Goal: Task Accomplishment & Management: Use online tool/utility

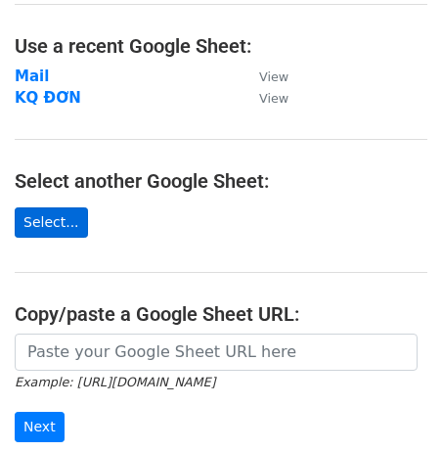
scroll to position [103, 0]
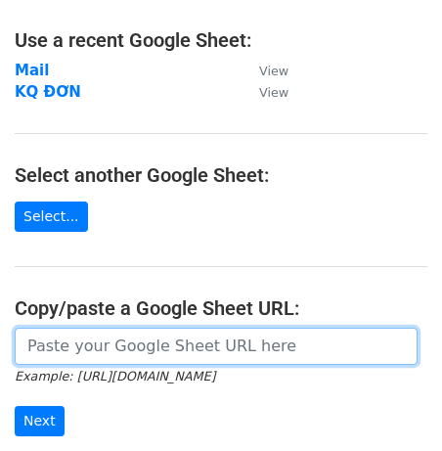
click at [89, 348] on input "url" at bounding box center [216, 346] width 403 height 37
paste input "https://docs.google.com/spreadsheets/d/1WWsFoNMf_hs6MQCj7q8eTUge0os_uYIXQsutvbU…"
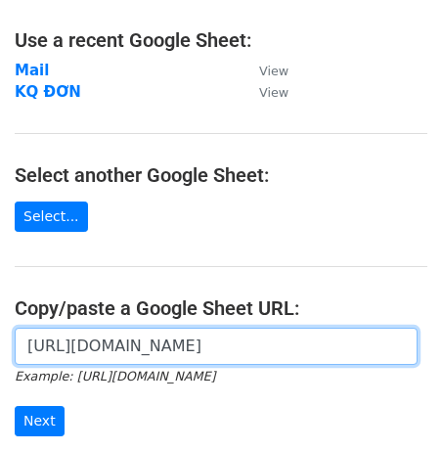
scroll to position [0, 444]
type input "https://docs.google.com/spreadsheets/d/1WWsFoNMf_hs6MQCj7q8eTUge0os_uYIXQsutvbU…"
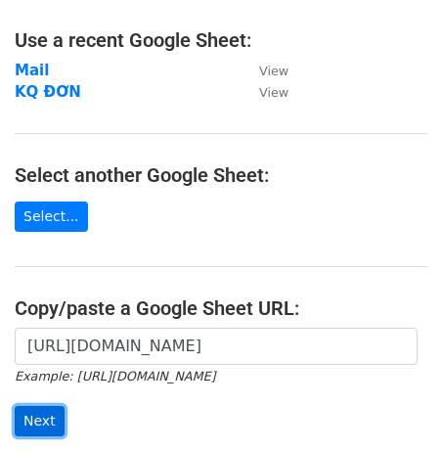
click at [52, 418] on input "Next" at bounding box center [40, 421] width 50 height 30
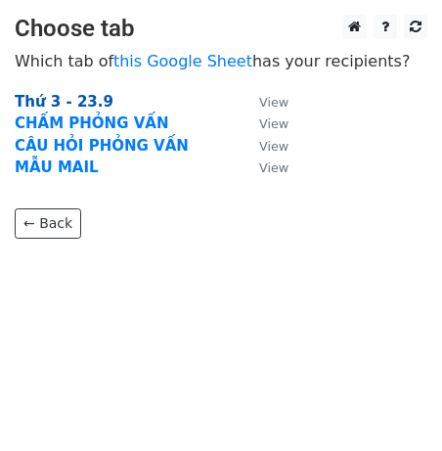
click at [84, 105] on strong "Thứ 3 - 23.9" at bounding box center [64, 102] width 99 height 18
click at [53, 99] on strong "Thứ 3 - 23.9" at bounding box center [64, 102] width 99 height 18
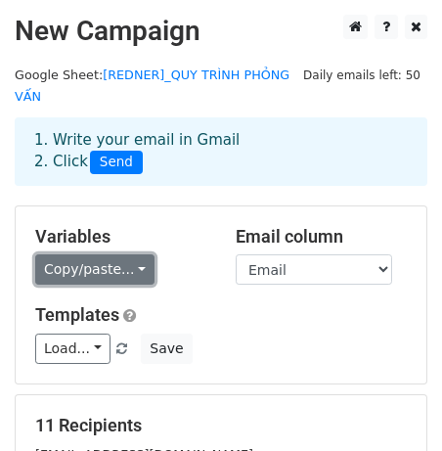
click at [116, 264] on link "Copy/paste..." at bounding box center [94, 270] width 119 height 30
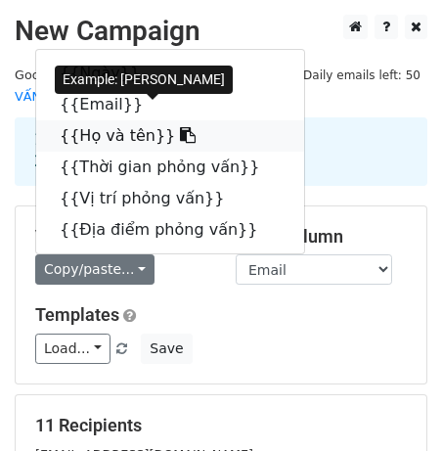
click at [64, 145] on link "{{Họ và tên}}" at bounding box center [170, 135] width 268 height 31
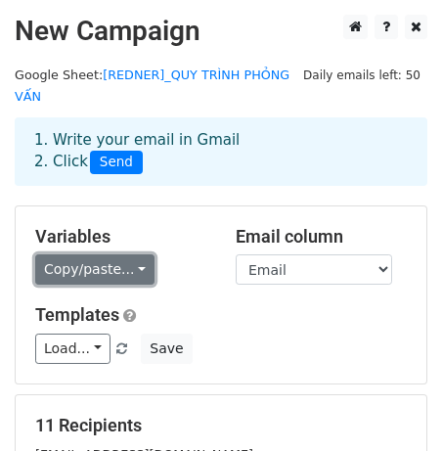
click at [126, 262] on link "Copy/paste..." at bounding box center [94, 270] width 119 height 30
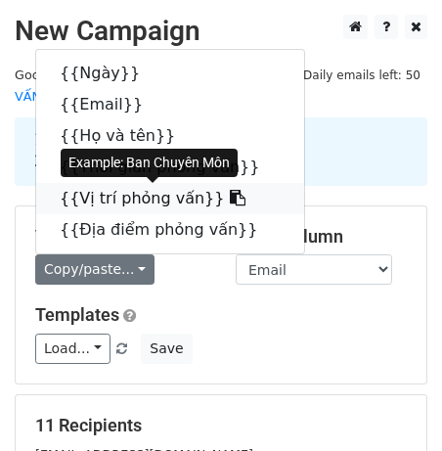
click at [230, 197] on icon at bounding box center [238, 198] width 16 height 16
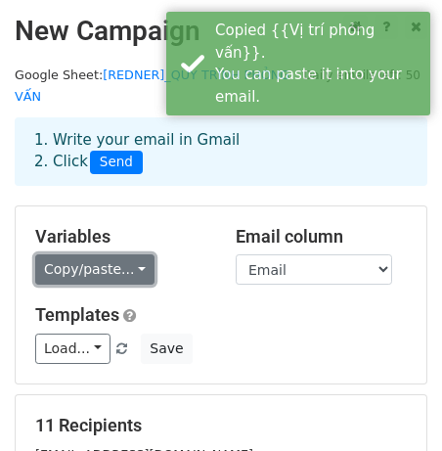
click at [81, 268] on link "Copy/paste..." at bounding box center [94, 270] width 119 height 30
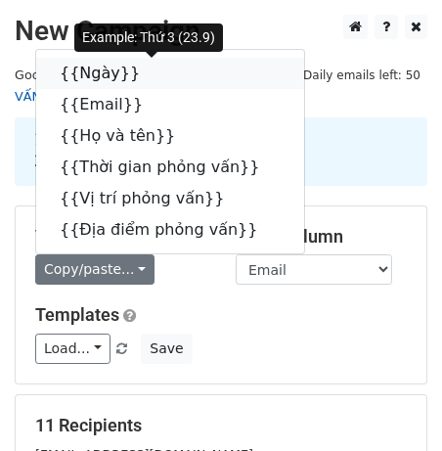
click at [145, 68] on icon at bounding box center [153, 73] width 16 height 16
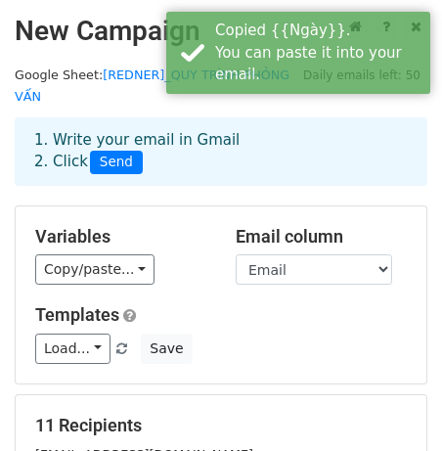
click at [67, 252] on div "Variables Copy/paste... {{Ngày}} {{Email}} {{Họ và tên}} {{Thời gian phỏng vấn}…" at bounding box center [121, 256] width 201 height 60
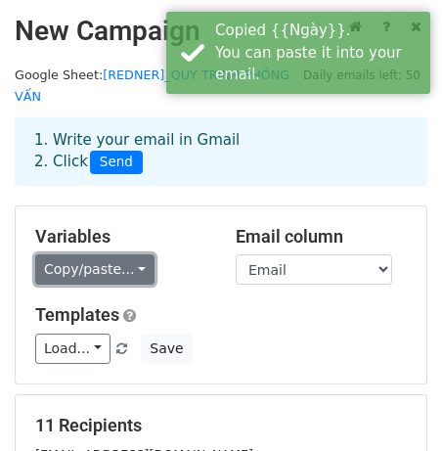
click at [80, 268] on link "Copy/paste..." at bounding box center [94, 270] width 119 height 30
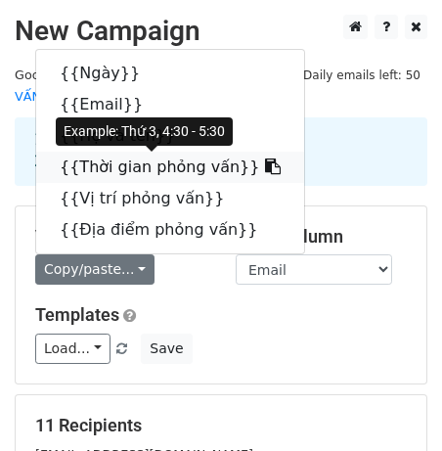
click at [219, 170] on link "{{Thời gian phỏng vấn}}" at bounding box center [170, 167] width 268 height 31
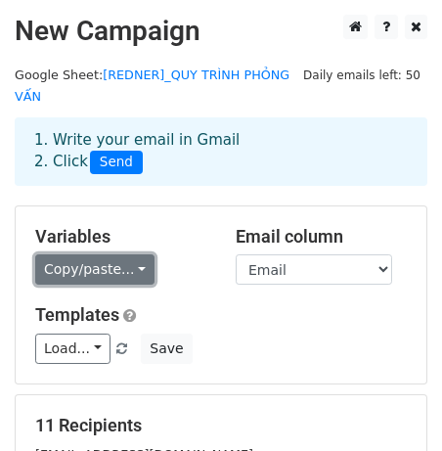
click at [104, 270] on link "Copy/paste..." at bounding box center [94, 270] width 119 height 30
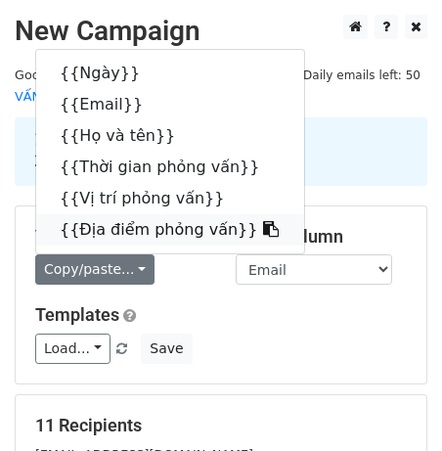
click at [176, 232] on link "{{Địa điểm phỏng vấn}}" at bounding box center [170, 229] width 268 height 31
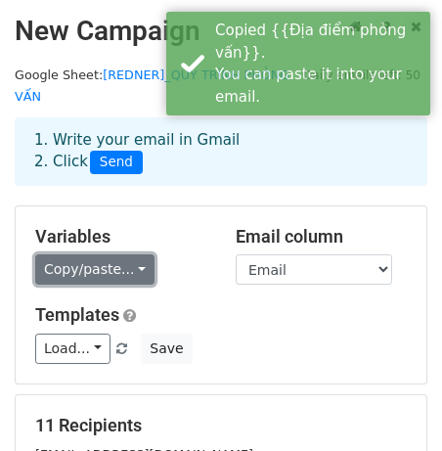
click at [100, 272] on link "Copy/paste..." at bounding box center [94, 270] width 119 height 30
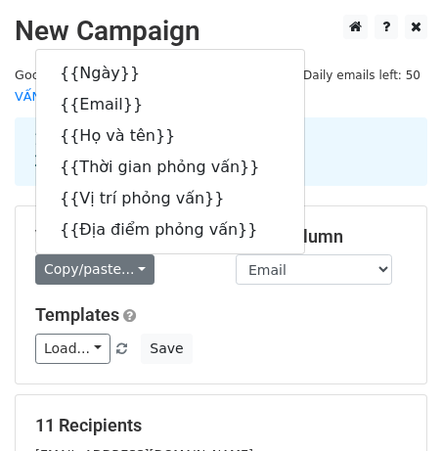
click at [184, 292] on div "Variables Copy/paste... {{Ngày}} {{Email}} {{Họ và tên}} {{Thời gian phỏng vấn}…" at bounding box center [221, 295] width 411 height 177
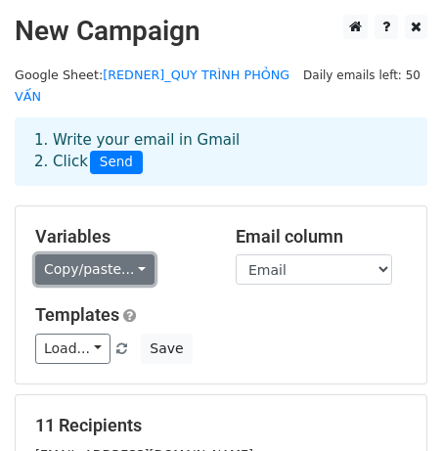
click at [133, 273] on link "Copy/paste..." at bounding box center [94, 270] width 119 height 30
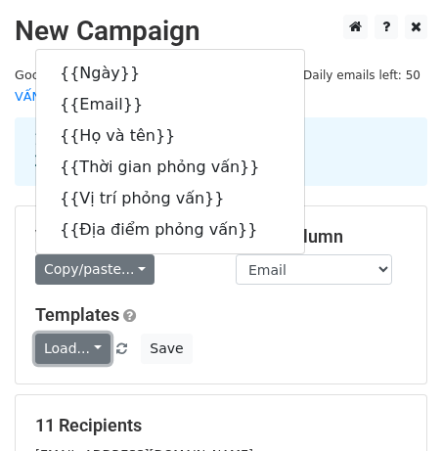
click at [80, 337] on link "Load..." at bounding box center [72, 349] width 75 height 30
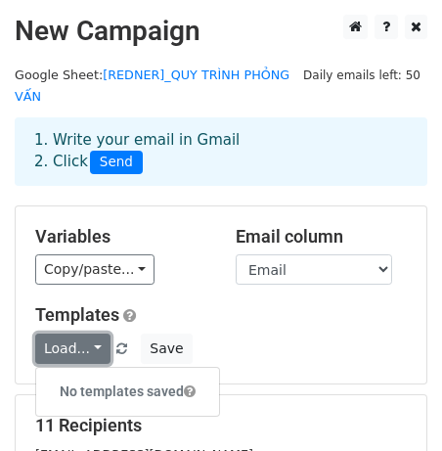
click at [82, 337] on link "Load..." at bounding box center [72, 349] width 75 height 30
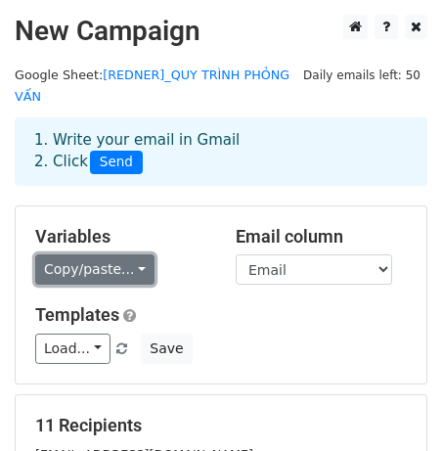
click at [107, 262] on link "Copy/paste..." at bounding box center [94, 270] width 119 height 30
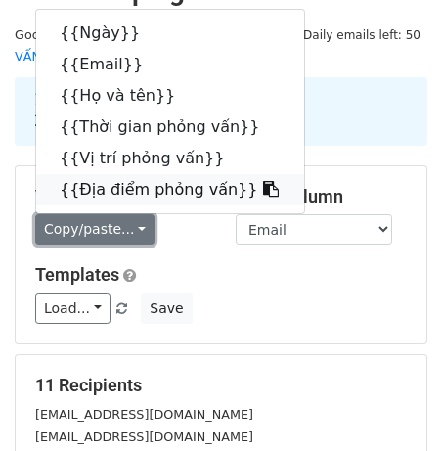
scroll to position [41, 0]
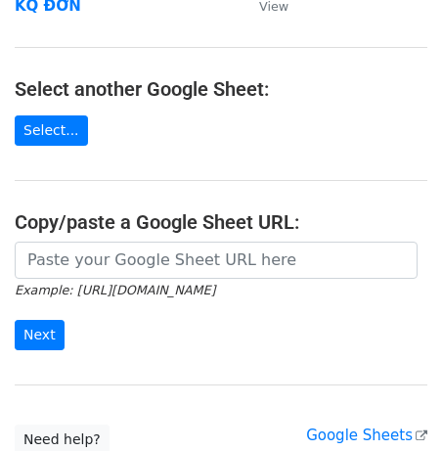
scroll to position [192, 0]
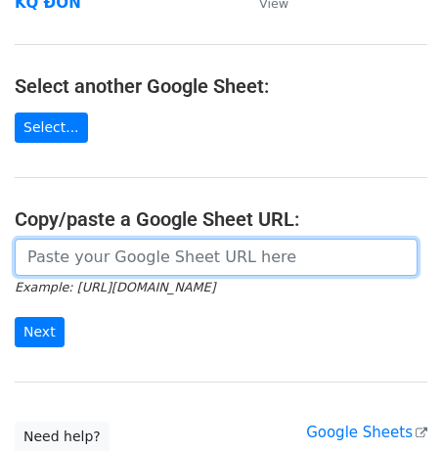
click at [93, 255] on input "url" at bounding box center [216, 257] width 403 height 37
paste input "https://docs.google.com/spreadsheets/d/1WWsFoNMf_hs6MQCj7q8eTUge0os_uYIXQsutvbU…"
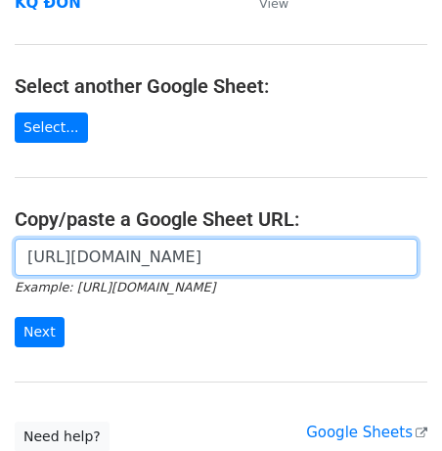
scroll to position [0, 444]
type input "https://docs.google.com/spreadsheets/d/1WWsFoNMf_hs6MQCj7q8eTUge0os_uYIXQsutvbU…"
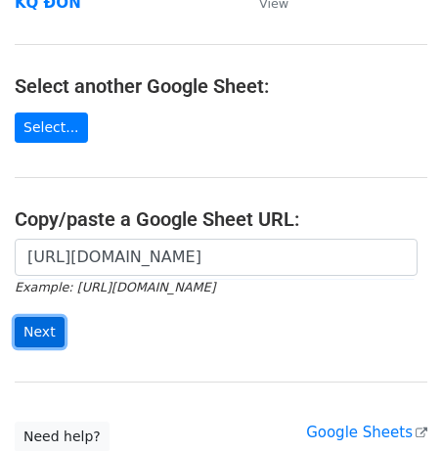
click at [35, 330] on input "Next" at bounding box center [40, 332] width 50 height 30
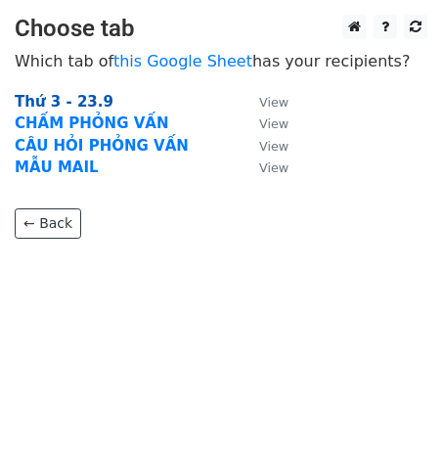
click at [47, 101] on strong "Thứ 3 - 23.9" at bounding box center [64, 102] width 99 height 18
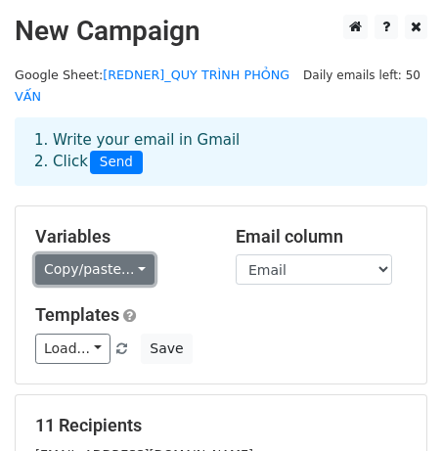
click at [123, 262] on link "Copy/paste..." at bounding box center [94, 270] width 119 height 30
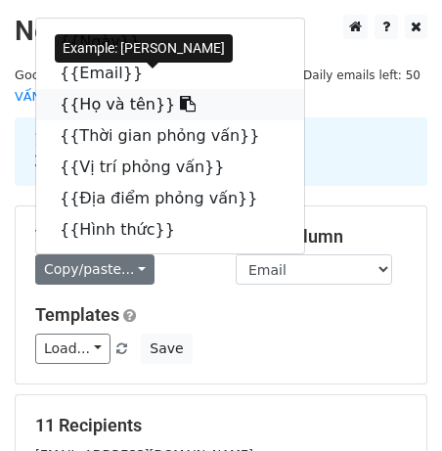
click at [113, 114] on link "{{Họ và tên}}" at bounding box center [170, 104] width 268 height 31
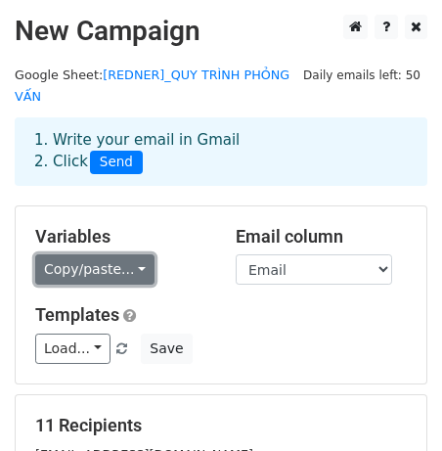
click at [124, 258] on link "Copy/paste..." at bounding box center [94, 270] width 119 height 30
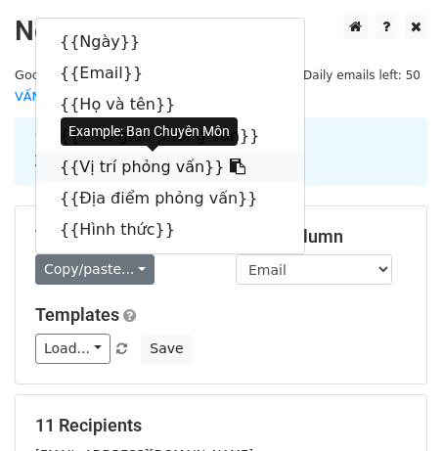
click at [168, 165] on link "{{Vị trí phỏng vấn}}" at bounding box center [170, 167] width 268 height 31
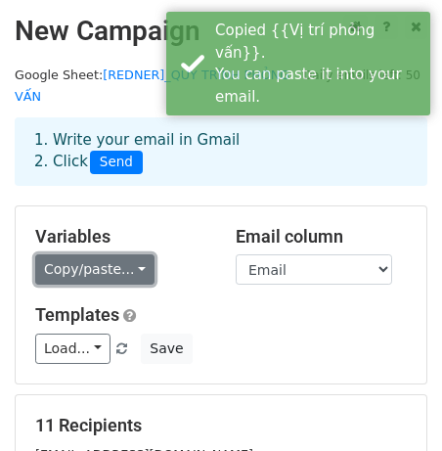
click at [81, 266] on link "Copy/paste..." at bounding box center [94, 270] width 119 height 30
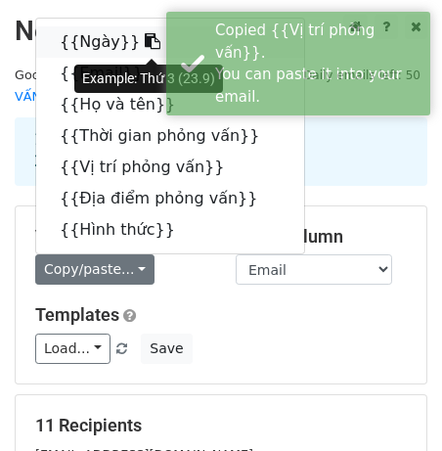
click at [109, 34] on link "{{Ngày}}" at bounding box center [170, 41] width 268 height 31
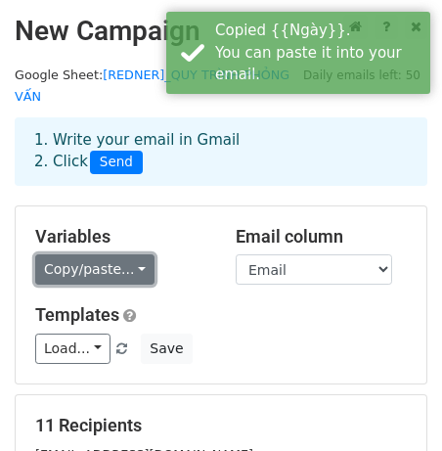
click at [106, 263] on link "Copy/paste..." at bounding box center [94, 270] width 119 height 30
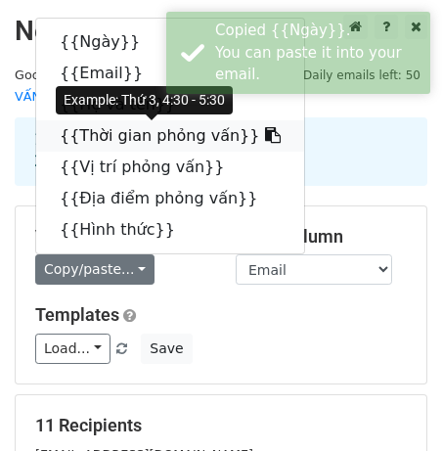
click at [134, 133] on link "{{Thời gian phỏng vấn}}" at bounding box center [170, 135] width 268 height 31
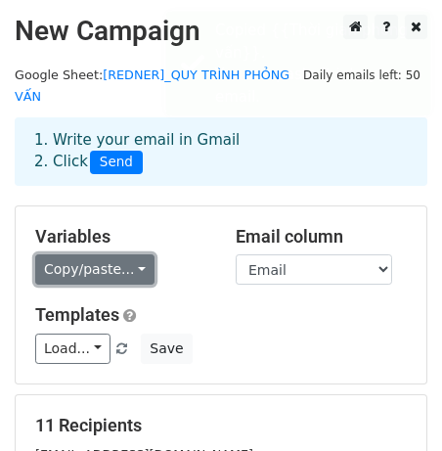
click at [105, 266] on link "Copy/paste..." at bounding box center [94, 270] width 119 height 30
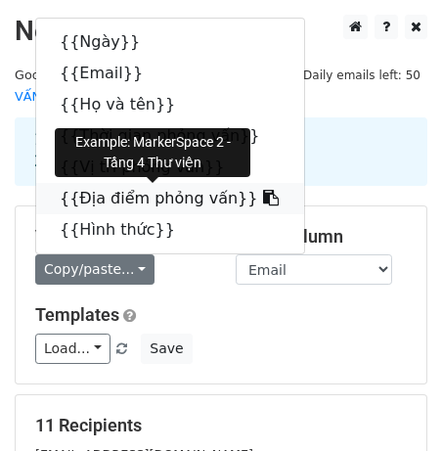
click at [129, 200] on link "{{Địa điểm phỏng vấn}}" at bounding box center [170, 198] width 268 height 31
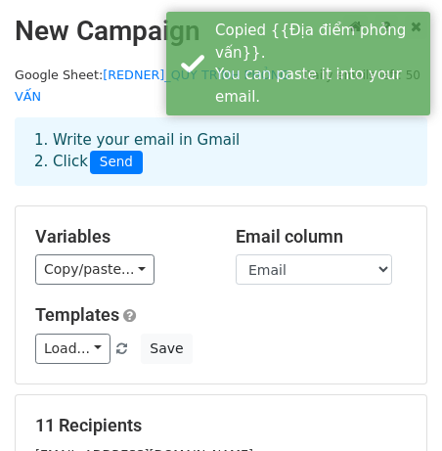
click at [68, 253] on div "Variables Copy/paste... {{Ngày}} {{Email}} {{Họ và tên}} {{Thời gian phỏng vấn}…" at bounding box center [121, 256] width 201 height 60
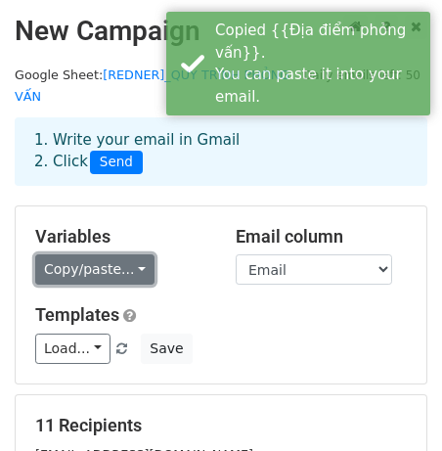
click at [77, 262] on link "Copy/paste..." at bounding box center [94, 270] width 119 height 30
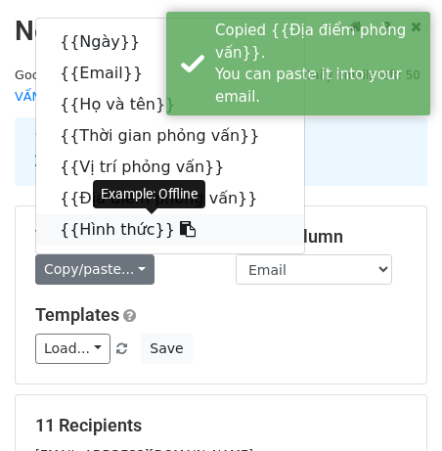
click at [112, 224] on link "{{Hình thức}}" at bounding box center [170, 229] width 268 height 31
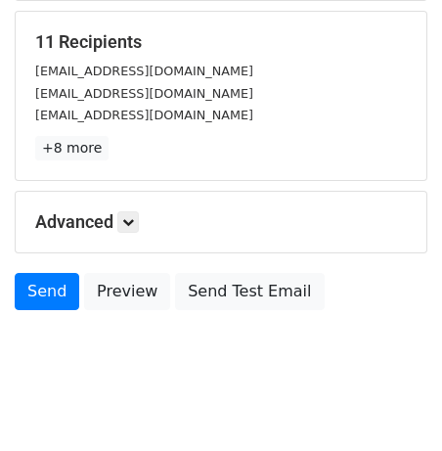
scroll to position [409, 0]
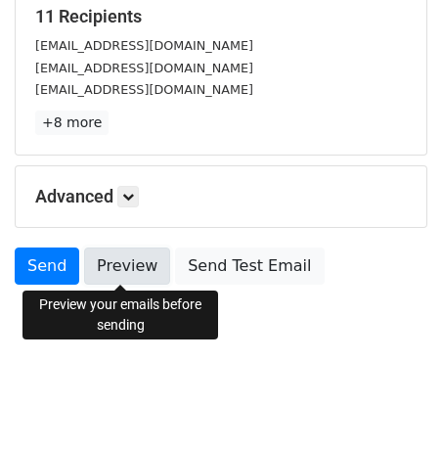
click at [119, 256] on link "Preview" at bounding box center [127, 266] width 86 height 37
click at [134, 270] on link "Preview" at bounding box center [127, 266] width 86 height 37
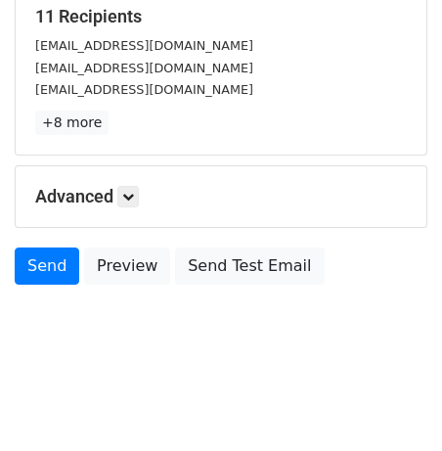
click at [124, 243] on form "Variables Copy/paste... {{Ngày}} {{Email}} {{Họ và tên}} {{Thời gian phỏng vấn}…" at bounding box center [221, 45] width 413 height 498
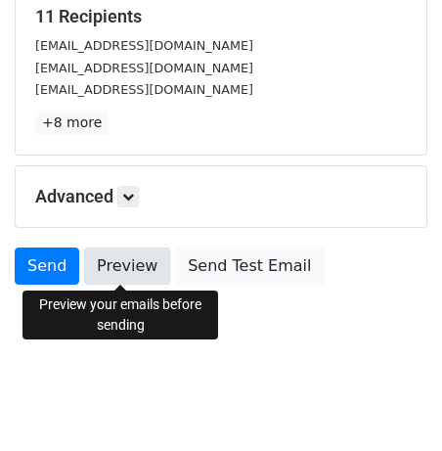
click at [127, 254] on link "Preview" at bounding box center [127, 266] width 86 height 37
click at [105, 250] on link "Preview" at bounding box center [127, 266] width 86 height 37
click at [117, 255] on link "Preview" at bounding box center [127, 266] width 86 height 37
click at [116, 261] on link "Preview" at bounding box center [127, 266] width 86 height 37
click at [127, 260] on link "Preview" at bounding box center [127, 266] width 86 height 37
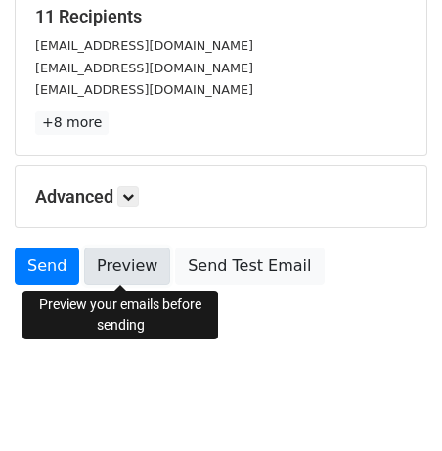
click at [139, 269] on link "Preview" at bounding box center [127, 266] width 86 height 37
click at [117, 250] on link "Preview" at bounding box center [127, 266] width 86 height 37
click at [109, 253] on link "Preview" at bounding box center [127, 266] width 86 height 37
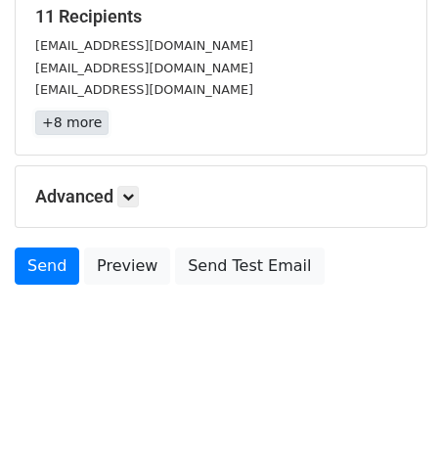
click at [72, 129] on link "+8 more" at bounding box center [71, 123] width 73 height 24
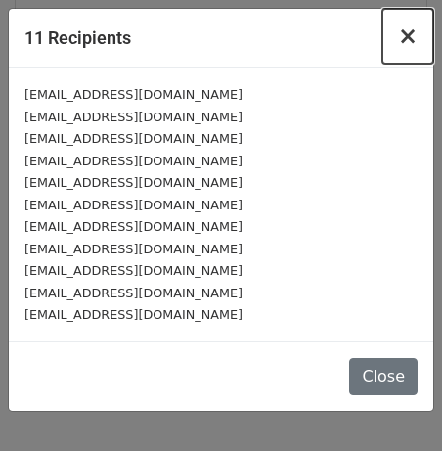
click at [403, 48] on span "×" at bounding box center [408, 36] width 20 height 27
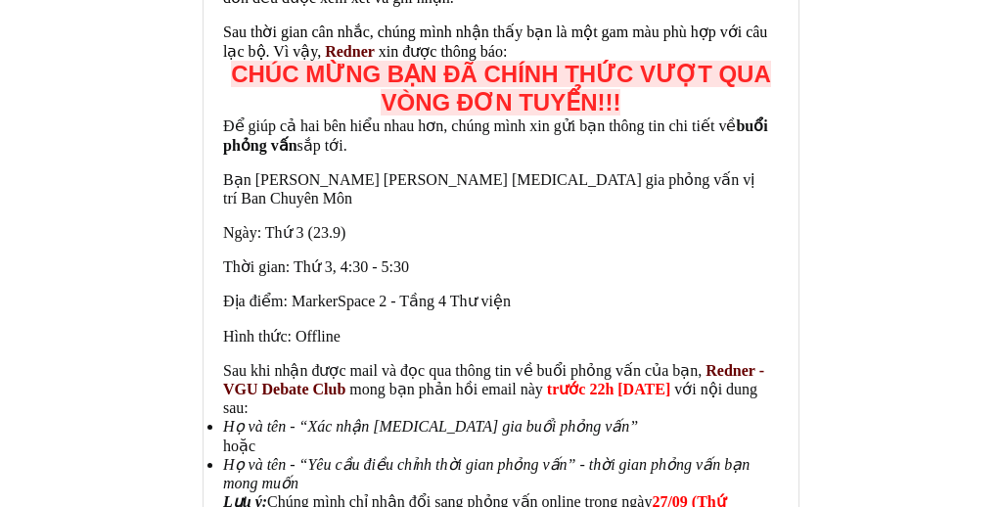
scroll to position [412, 0]
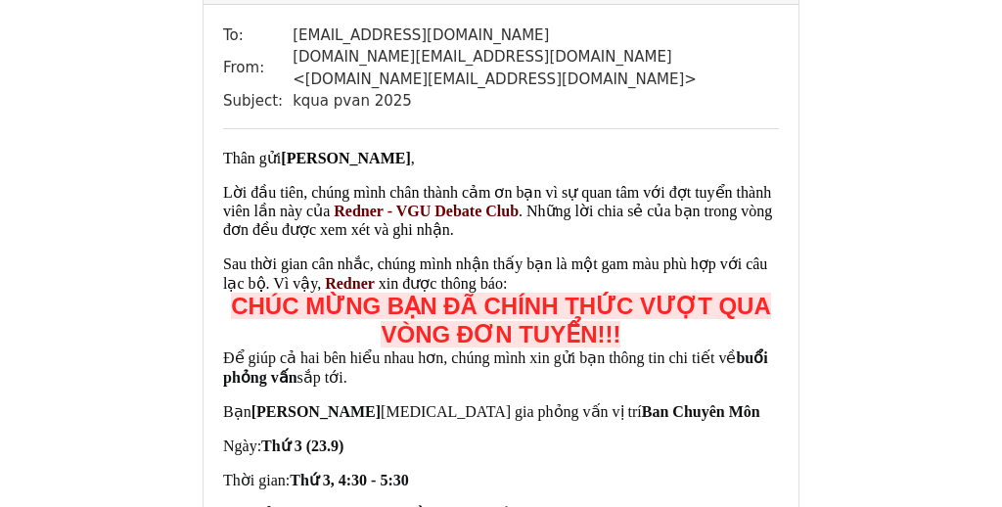
scroll to position [178, 0]
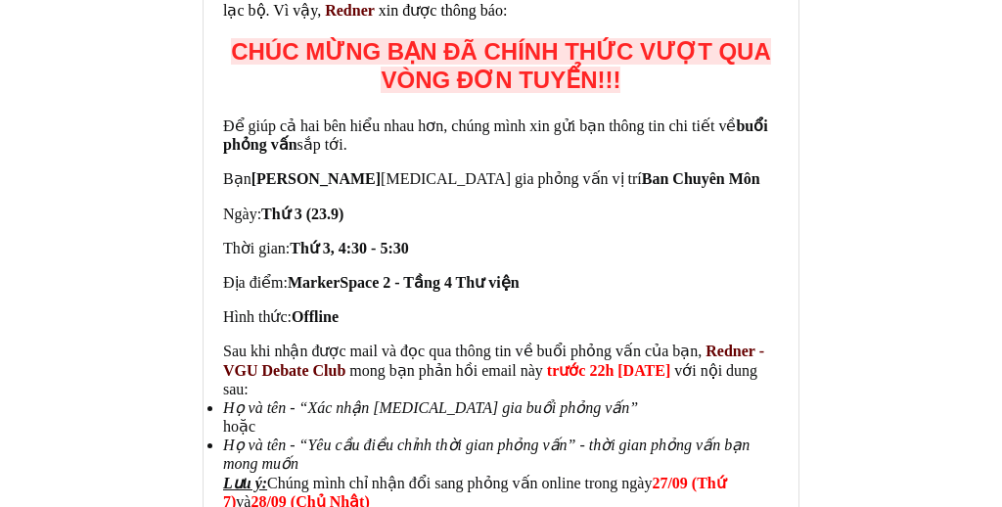
scroll to position [455, 0]
click at [685, 317] on div "Để giúp cả hai bên hiểu nhau hơn, chúng mình xin gửi bạn thông tin chi tiết về …" at bounding box center [501, 257] width 556 height 282
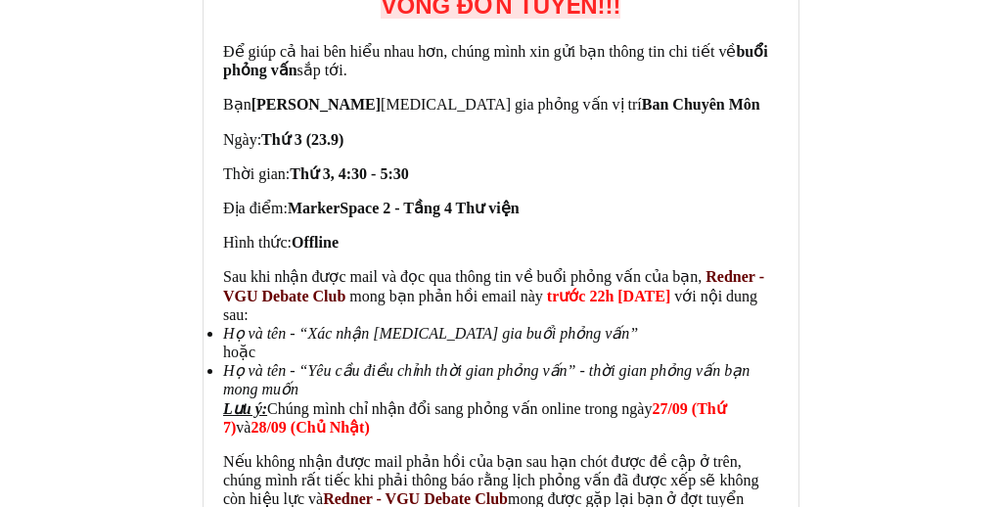
scroll to position [527, 0]
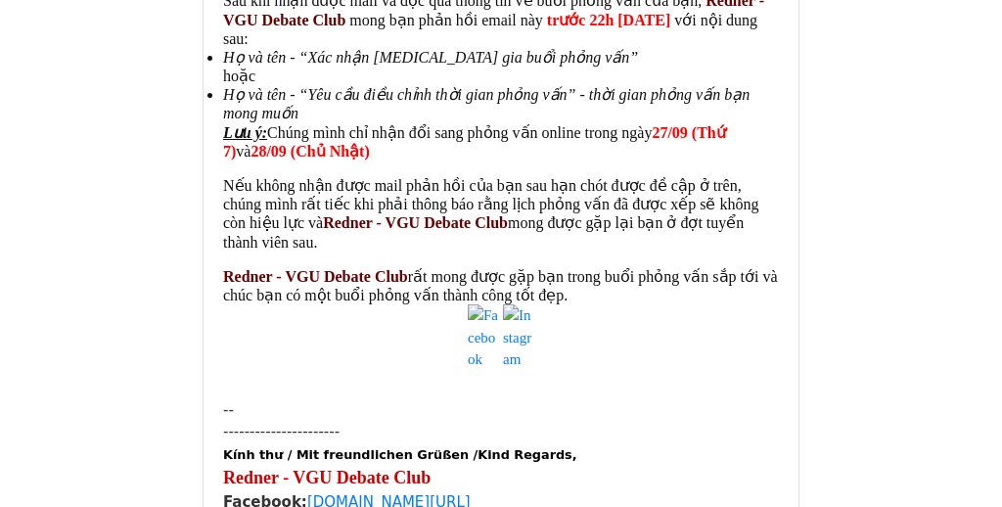
scroll to position [919, 0]
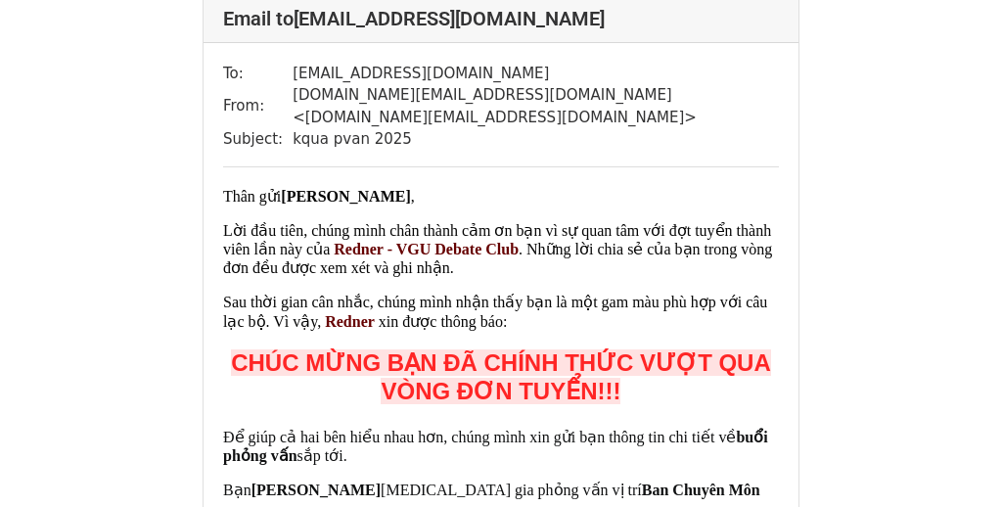
scroll to position [144, 0]
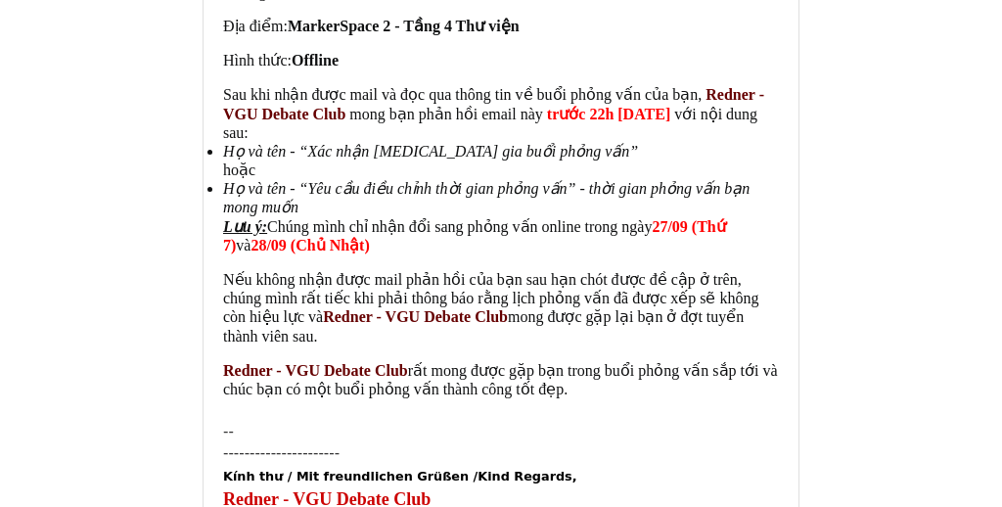
scroll to position [590, 0]
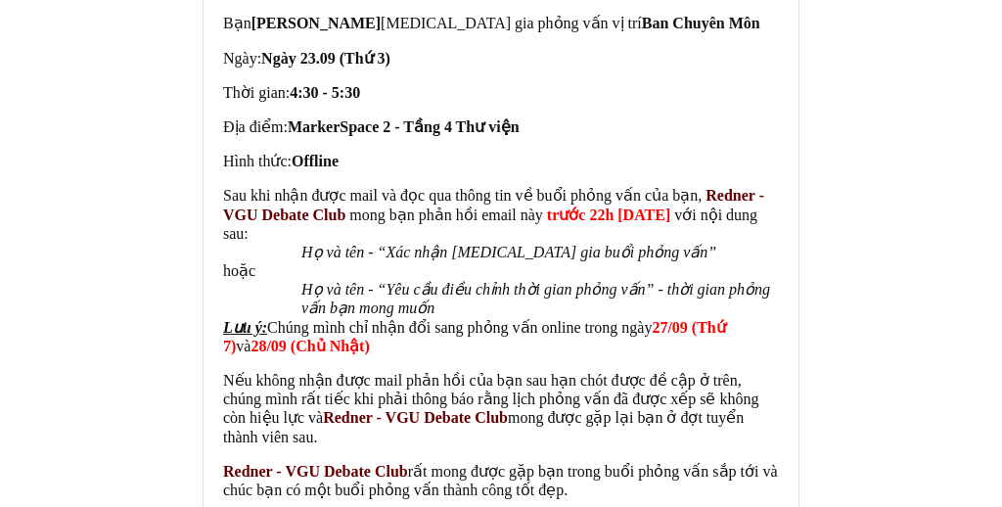
scroll to position [611, 0]
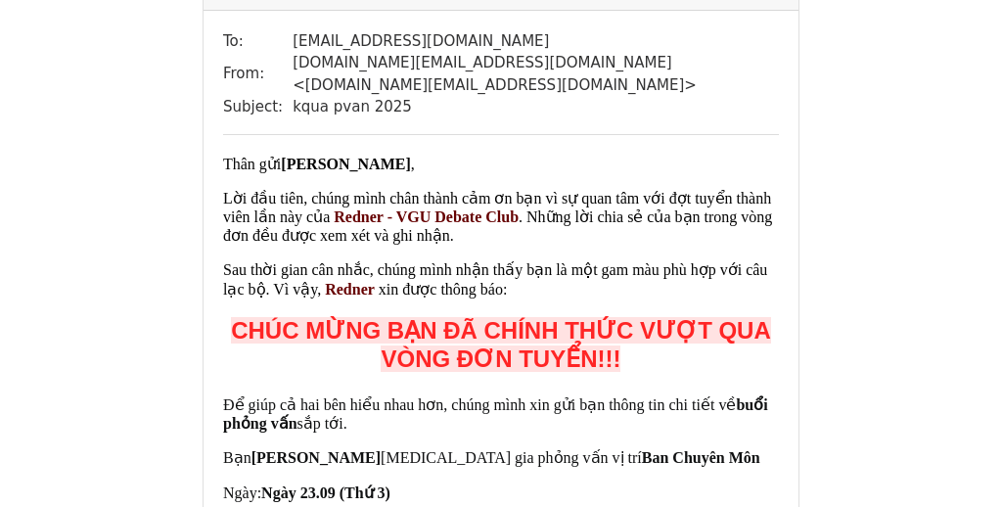
scroll to position [179, 0]
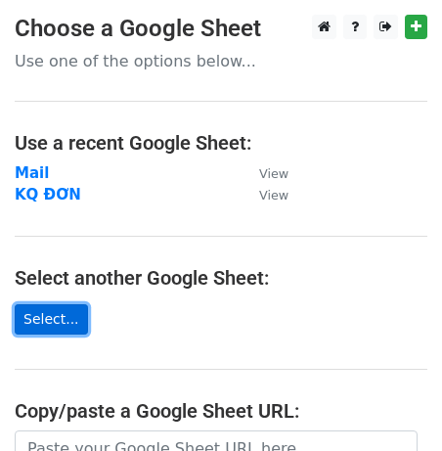
click at [69, 311] on link "Select..." at bounding box center [51, 319] width 73 height 30
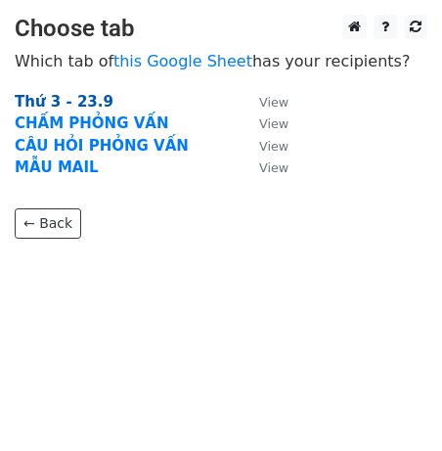
click at [86, 93] on strong "Thứ 3 - 23.9" at bounding box center [64, 102] width 99 height 18
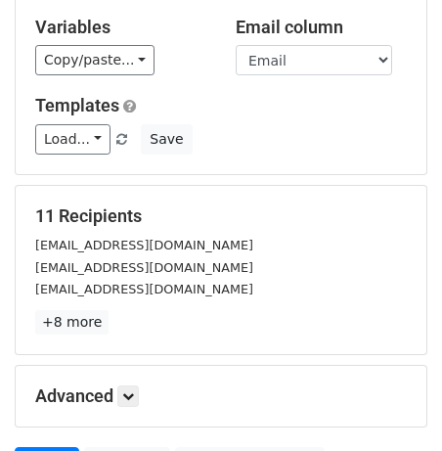
scroll to position [409, 0]
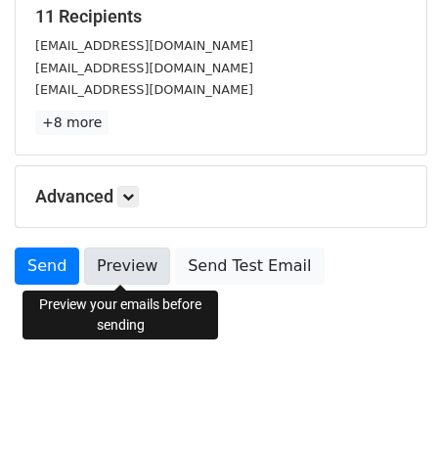
click at [93, 256] on link "Preview" at bounding box center [127, 266] width 86 height 37
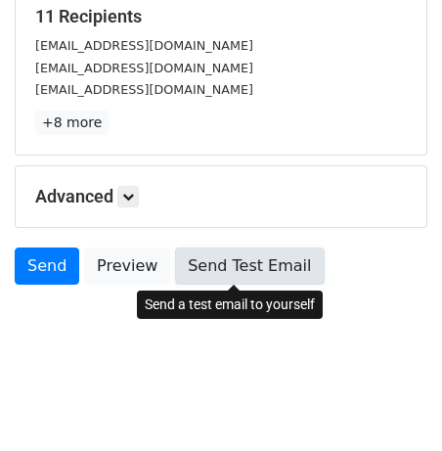
click at [241, 267] on link "Send Test Email" at bounding box center [249, 266] width 149 height 37
click at [192, 268] on link "Send Test Email" at bounding box center [249, 266] width 149 height 37
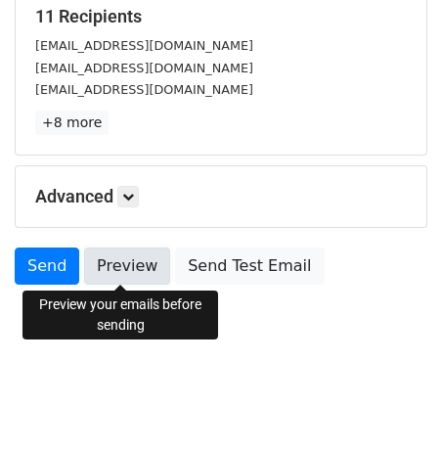
click at [126, 275] on link "Preview" at bounding box center [127, 266] width 86 height 37
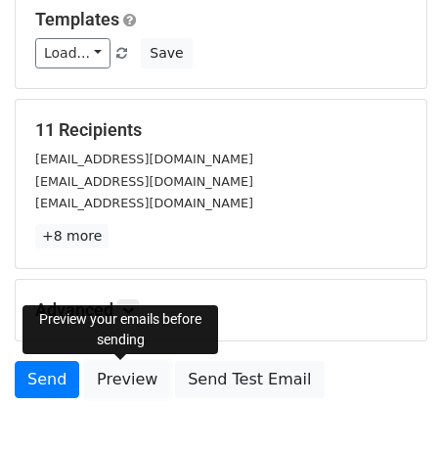
scroll to position [274, 0]
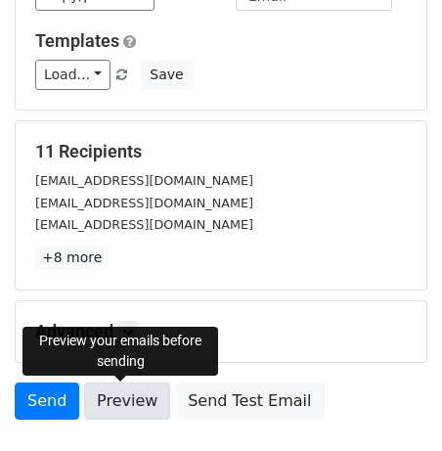
click at [139, 401] on link "Preview" at bounding box center [127, 401] width 86 height 37
click at [126, 394] on link "Preview" at bounding box center [127, 401] width 86 height 37
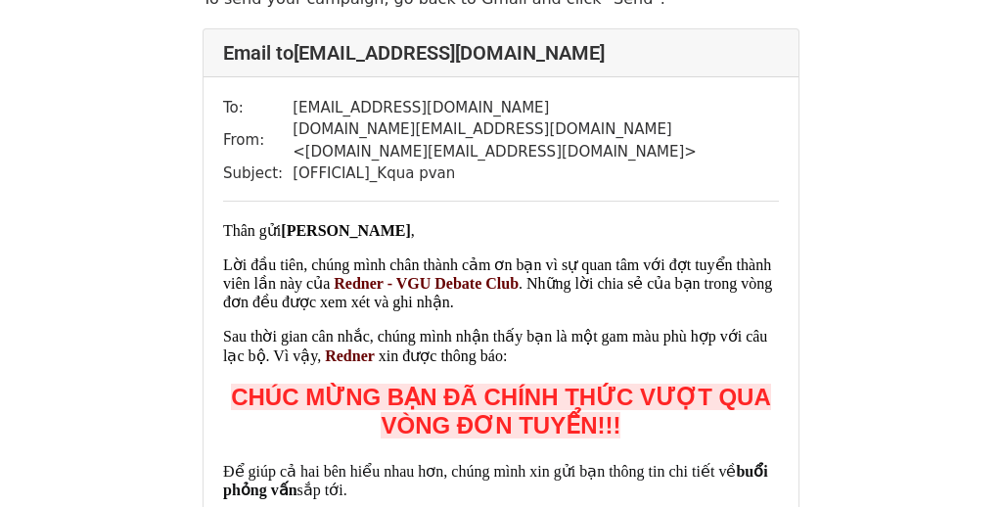
scroll to position [101, 0]
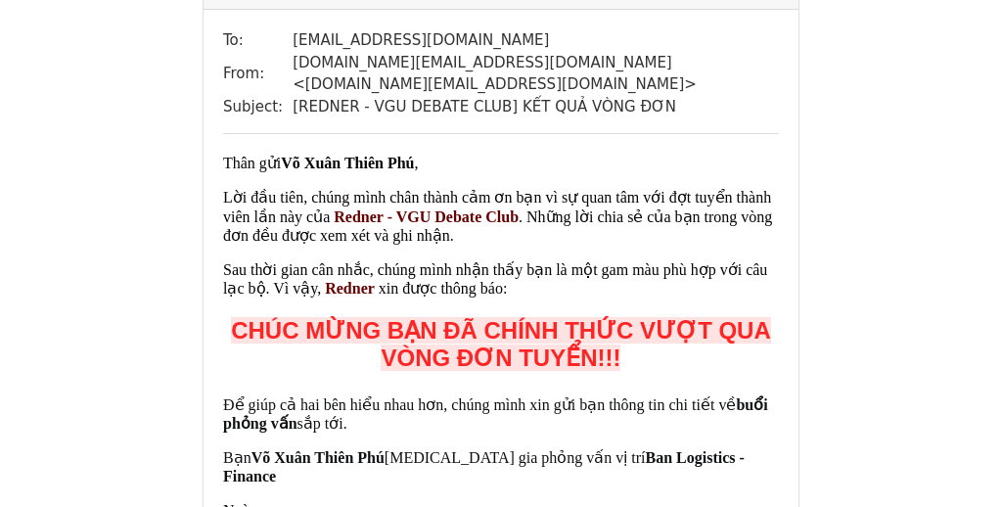
scroll to position [15946, 0]
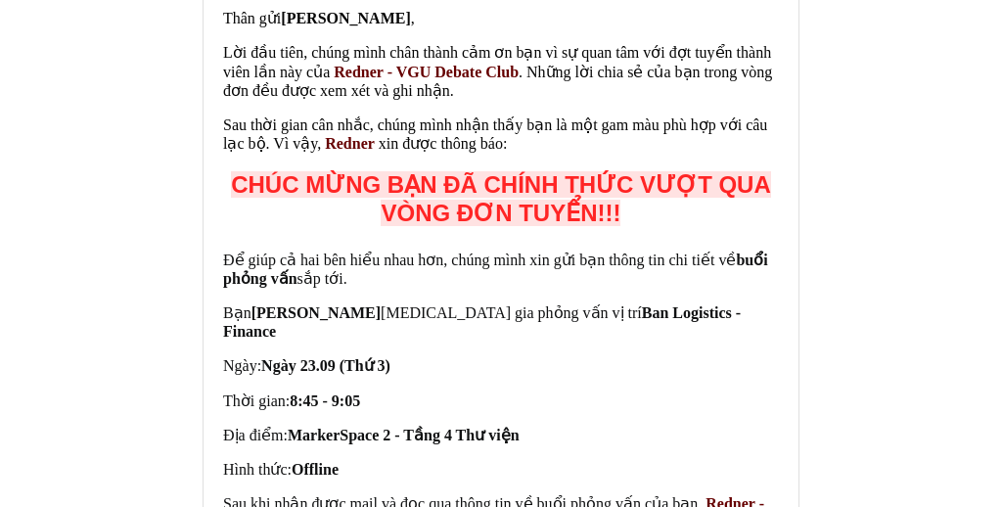
scroll to position [17858, 0]
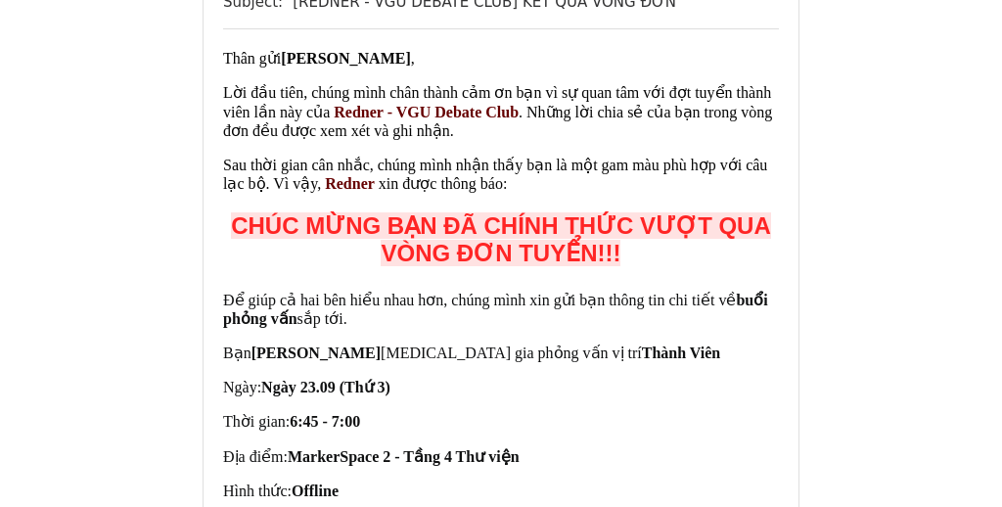
scroll to position [5126, 0]
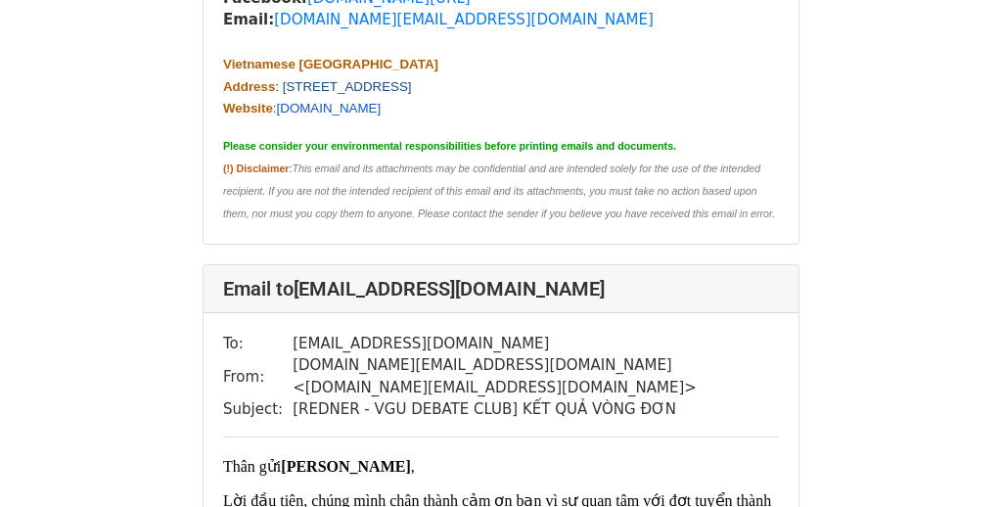
scroll to position [24196, 0]
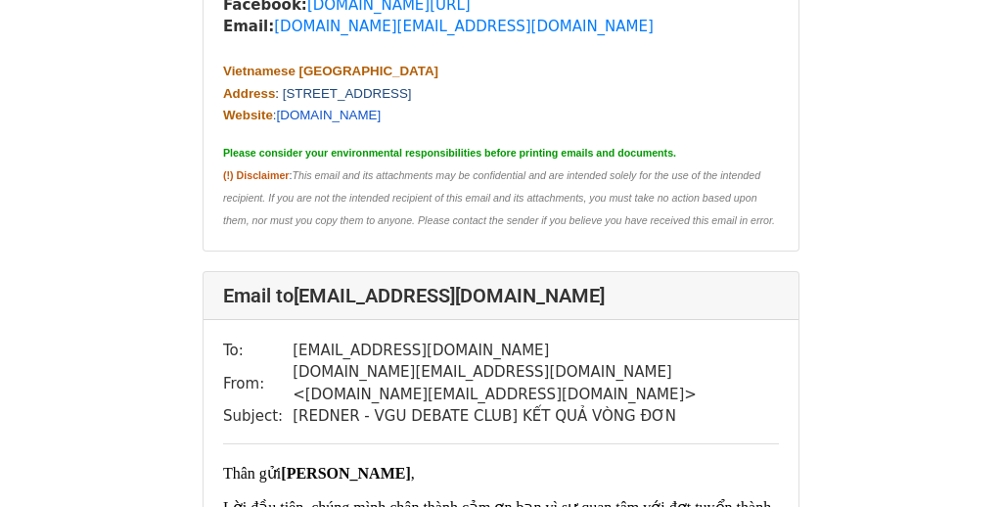
drag, startPoint x: 284, startPoint y: 237, endPoint x: 372, endPoint y: 238, distance: 88.1
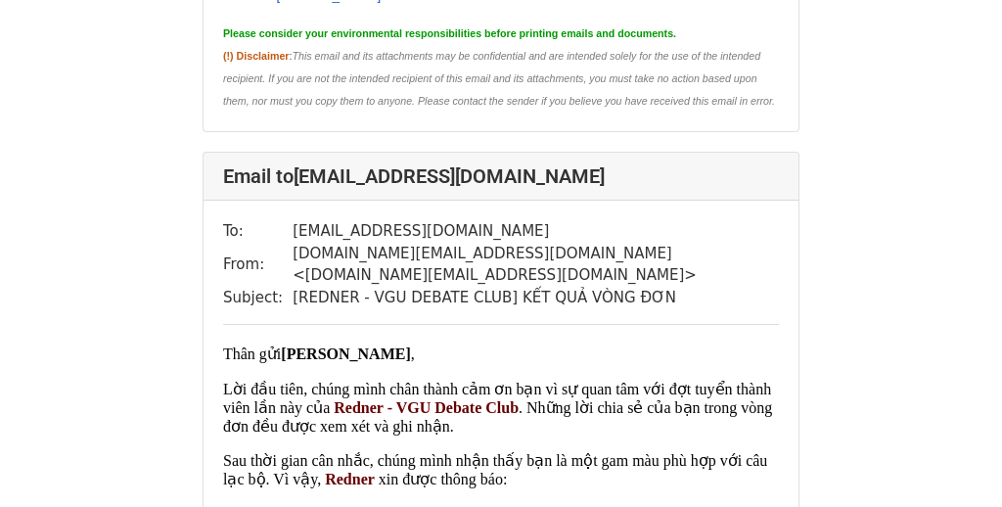
scroll to position [22579, 0]
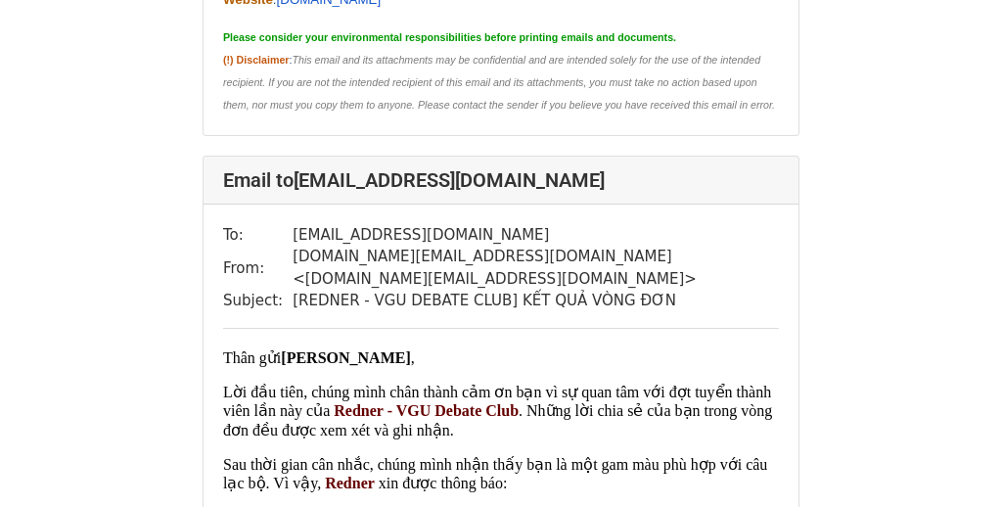
scroll to position [24310, 0]
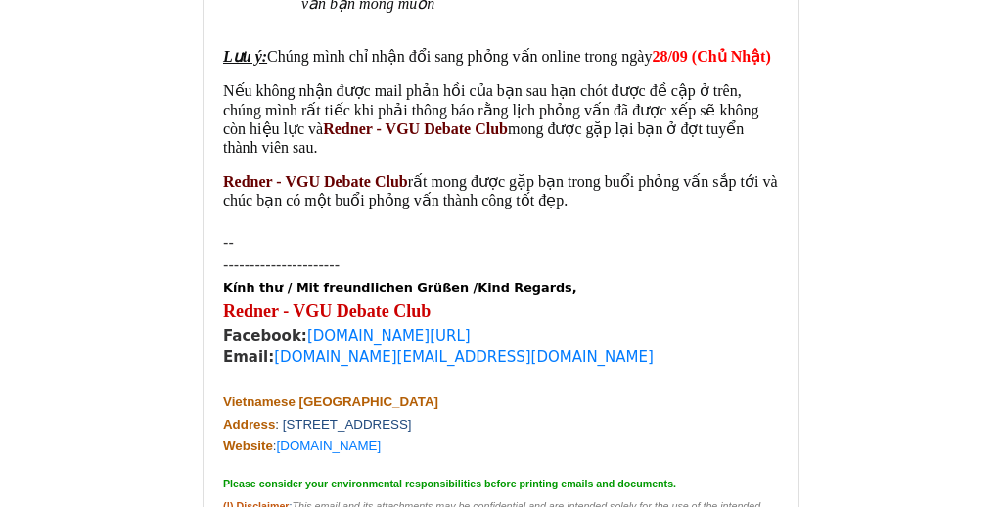
scroll to position [9686, 0]
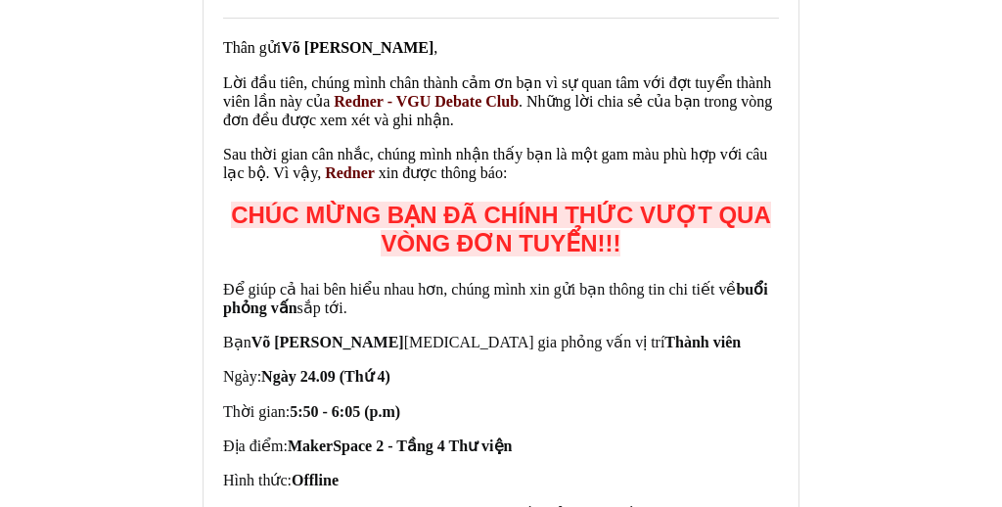
scroll to position [7295, 0]
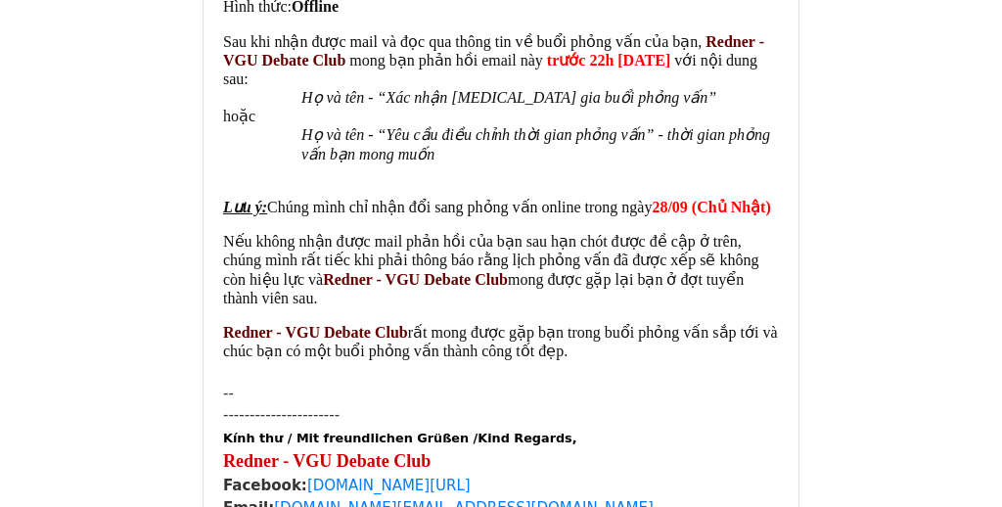
scroll to position [790, 0]
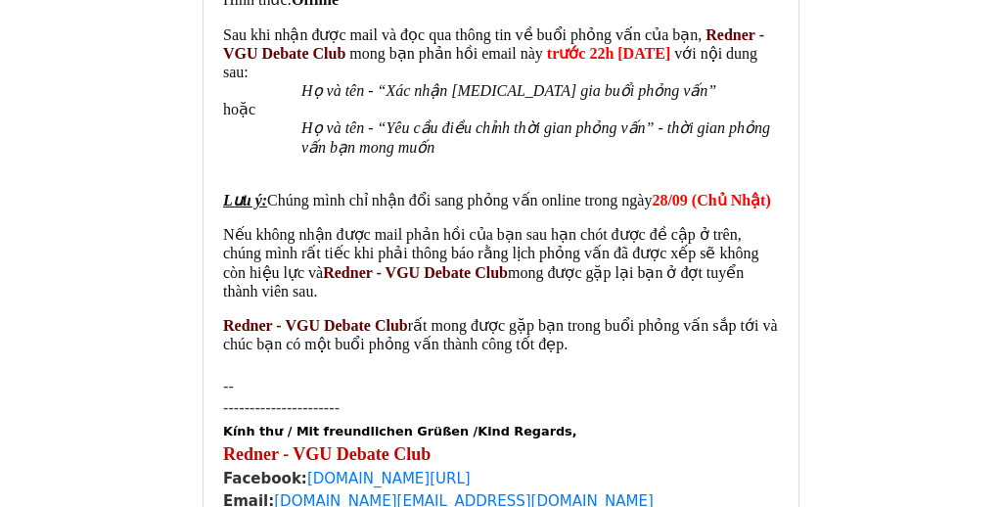
click at [495, 226] on font "Nếu không nhận được mail phản hồi của bạn sau hạn chót được đề cập ở trên, chún…" at bounding box center [491, 253] width 536 height 54
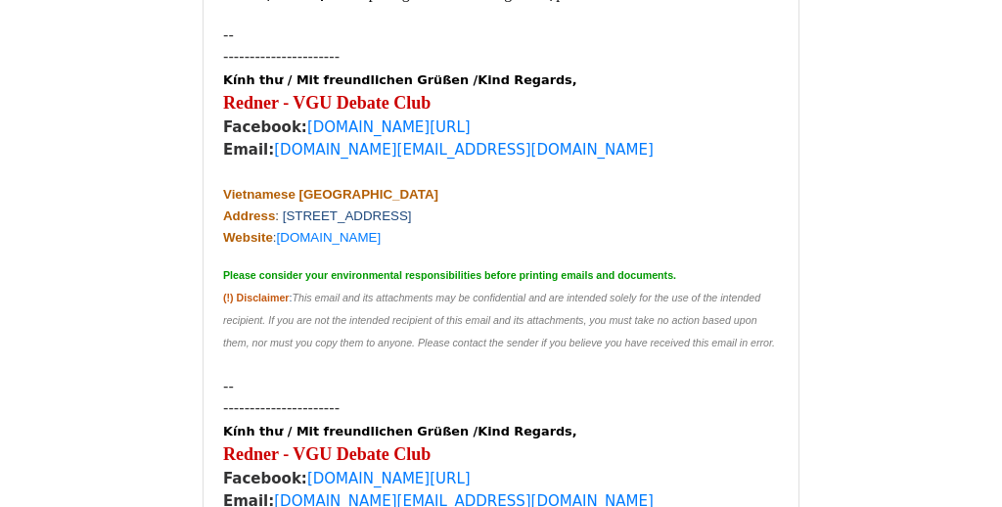
scroll to position [1145, 0]
